Goal: Task Accomplishment & Management: Manage account settings

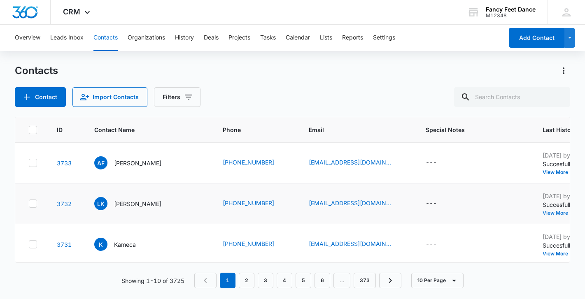
click at [543, 215] on button "View More" at bounding box center [558, 213] width 31 height 5
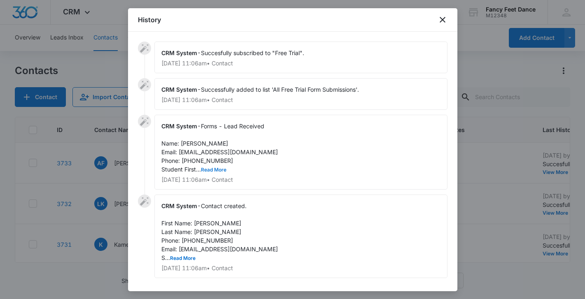
click at [208, 168] on button "Read More" at bounding box center [214, 170] width 26 height 5
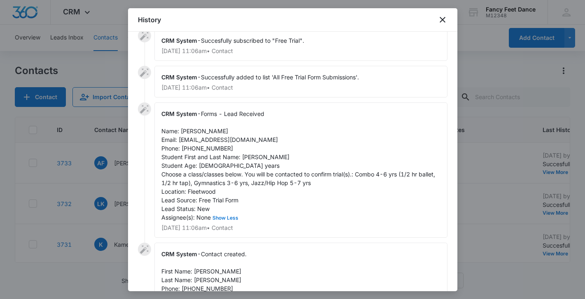
scroll to position [14, 0]
click at [257, 157] on span "Forms - Lead Received Name: Leanda King Email: Leandaking@gmail.com Phone: 9177…" at bounding box center [299, 164] width 276 height 111
copy span "Arabella"
click at [187, 132] on span "Forms - Lead Received Name: Leanda King Email: Leandaking@gmail.com Phone: 9177…" at bounding box center [299, 164] width 276 height 111
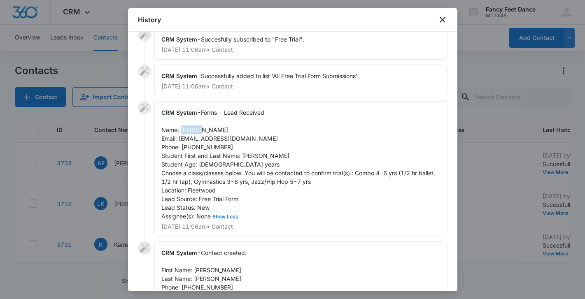
click at [187, 132] on span "Forms - Lead Received Name: Leanda King Email: Leandaking@gmail.com Phone: 9177…" at bounding box center [299, 164] width 276 height 111
copy span "Leanda"
click at [198, 149] on span "Forms - Lead Received Name: Leanda King Email: Leandaking@gmail.com Phone: 9177…" at bounding box center [299, 164] width 276 height 111
copy span "9177707792"
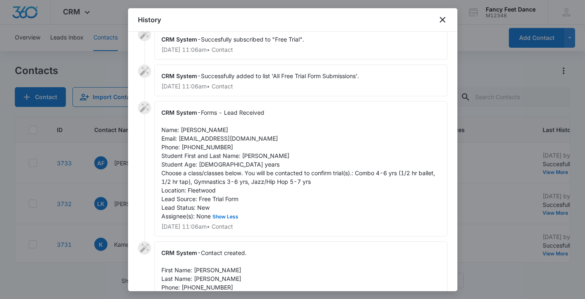
click at [110, 194] on div at bounding box center [292, 149] width 585 height 299
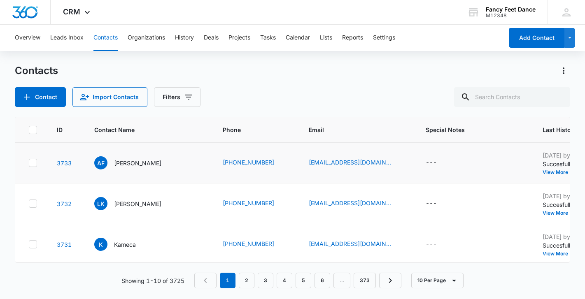
click at [535, 178] on td "Aug 13, 2025 by CRM System Succesfully subscribed to "Free Trial". View More Ad…" at bounding box center [594, 163] width 123 height 41
click at [543, 174] on button "View More" at bounding box center [558, 172] width 31 height 5
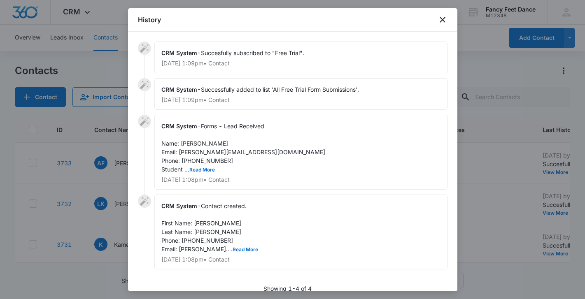
click at [208, 173] on div "CRM System - Forms - Lead Received Name: Adriana Fuentes Email: adrianafuentes@…" at bounding box center [300, 152] width 293 height 75
click at [208, 168] on button "Read More" at bounding box center [202, 170] width 26 height 5
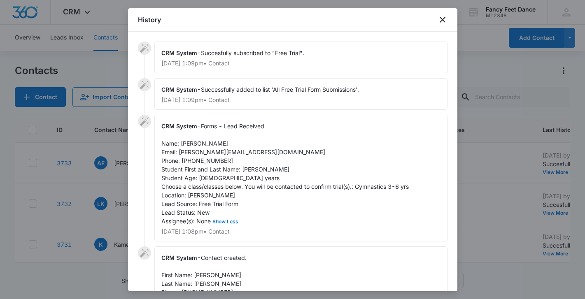
click at [248, 171] on span "Forms - Lead Received Name: Adriana Fuentes Email: adrianafuentes@me.com Phone:…" at bounding box center [285, 174] width 248 height 102
copy span "Maeson"
click at [194, 147] on div "CRM System - Forms - Lead Received Name: Adriana Fuentes Email: adrianafuentes@…" at bounding box center [300, 178] width 293 height 127
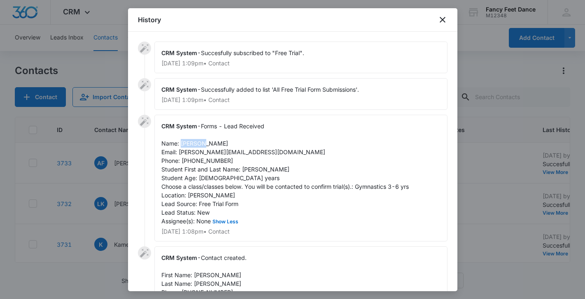
copy span "Adriana"
click at [207, 164] on div "CRM System - Forms - Lead Received Name: Adriana Fuentes Email: adrianafuentes@…" at bounding box center [300, 178] width 293 height 127
click at [207, 164] on span "Forms - Lead Received Name: Adriana Fuentes Email: adrianafuentes@me.com Phone:…" at bounding box center [285, 174] width 248 height 102
copy span "9177035961"
click at [89, 169] on div at bounding box center [292, 149] width 585 height 299
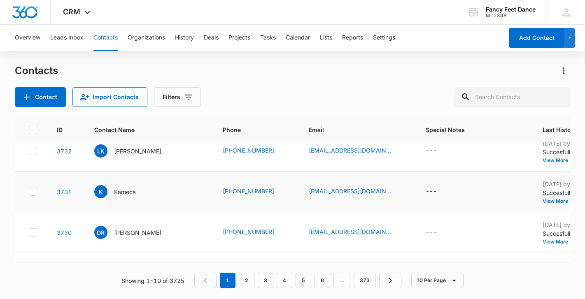
scroll to position [0, 0]
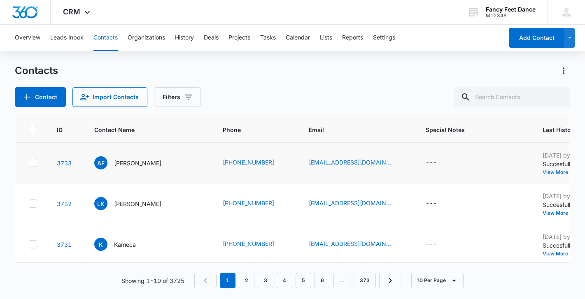
click at [543, 172] on button "View More" at bounding box center [558, 172] width 31 height 5
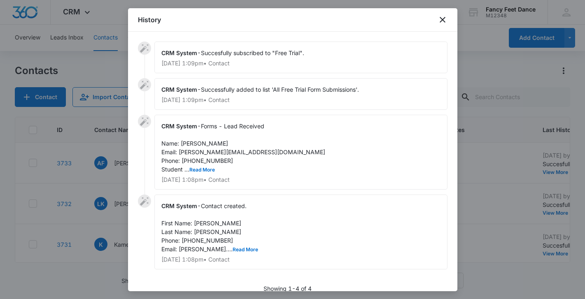
click at [196, 162] on span "Forms - Lead Received Name: Adriana Fuentes Email: adrianafuentes@me.com Phone:…" at bounding box center [243, 148] width 164 height 50
click at [196, 165] on div "CRM System - Forms - Lead Received Name: Adriana Fuentes Email: adrianafuentes@…" at bounding box center [300, 152] width 293 height 75
click at [197, 175] on div "CRM System - Forms - Lead Received Name: Adriana Fuentes Email: adrianafuentes@…" at bounding box center [300, 152] width 293 height 75
click at [197, 160] on span "Forms - Lead Received Name: Adriana Fuentes Email: adrianafuentes@me.com Phone:…" at bounding box center [243, 148] width 164 height 50
click at [197, 168] on button "Read More" at bounding box center [202, 170] width 26 height 5
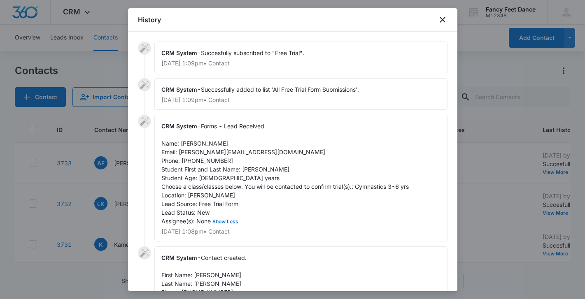
click at [113, 170] on div at bounding box center [292, 149] width 585 height 299
